Goal: Navigation & Orientation: Find specific page/section

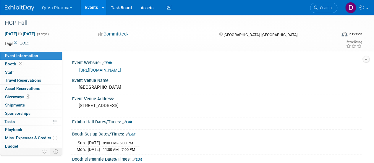
click at [92, 8] on link "Events" at bounding box center [92, 7] width 22 height 15
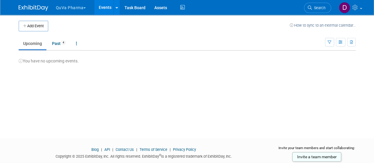
click at [84, 5] on button "QuVa Pharma" at bounding box center [74, 6] width 38 height 13
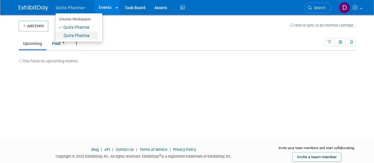
click at [70, 38] on link "QuVa Pharma" at bounding box center [77, 35] width 42 height 8
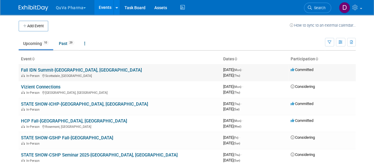
click at [56, 68] on link "Fall IDN Summit-[GEOGRAPHIC_DATA], [GEOGRAPHIC_DATA]" at bounding box center [81, 69] width 121 height 5
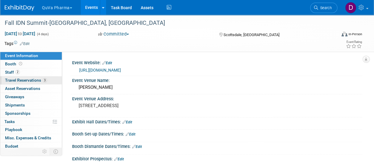
click at [26, 80] on span "Travel Reservations 3" at bounding box center [26, 80] width 42 height 5
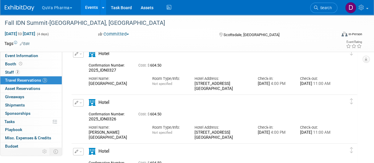
scroll to position [31, 0]
click at [67, 6] on button "QuVa Pharma" at bounding box center [60, 6] width 38 height 13
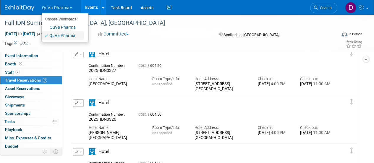
click at [65, 35] on link "QuVa Pharma" at bounding box center [63, 35] width 42 height 8
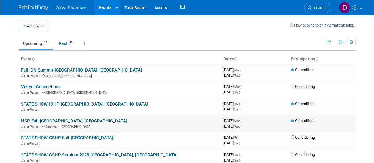
click at [51, 121] on link "HCP Fall-[GEOGRAPHIC_DATA], [GEOGRAPHIC_DATA]" at bounding box center [74, 120] width 106 height 5
